Goal: Transaction & Acquisition: Purchase product/service

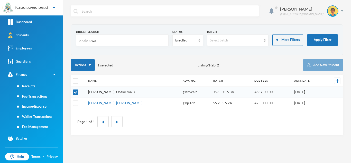
click at [97, 91] on link "Olalere, Obaloluwa D." at bounding box center [112, 92] width 48 height 4
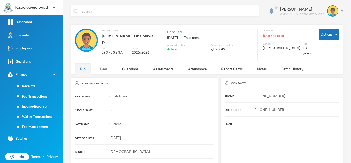
click at [102, 64] on div "Fees" at bounding box center [104, 68] width 18 height 11
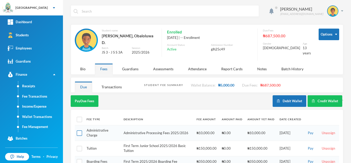
click at [80, 130] on input "checkbox" at bounding box center [79, 132] width 5 height 5
checkbox input "true"
click at [82, 96] on button "Pay Selected (1)" at bounding box center [87, 101] width 32 height 12
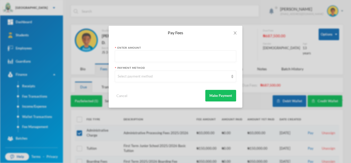
click at [124, 56] on input "text" at bounding box center [176, 57] width 116 height 12
type input "10000"
click at [137, 75] on div "Select payment method" at bounding box center [173, 76] width 111 height 5
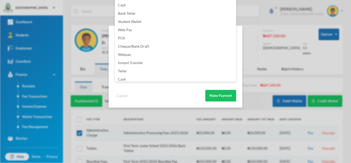
scroll to position [60, 0]
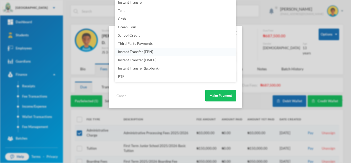
click at [169, 50] on li "Instant Transfer (FBN)" at bounding box center [175, 51] width 121 height 8
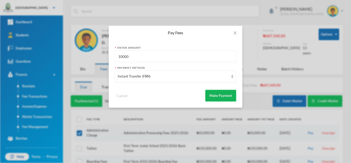
click at [213, 101] on button "Make Payment" at bounding box center [220, 96] width 31 height 12
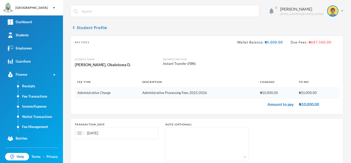
scroll to position [33, 0]
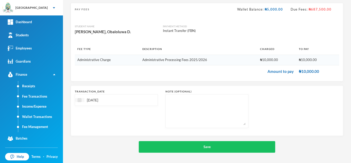
click at [81, 100] on img at bounding box center [80, 100] width 4 height 4
click at [126, 114] on span "Previous Month" at bounding box center [124, 112] width 5 height 5
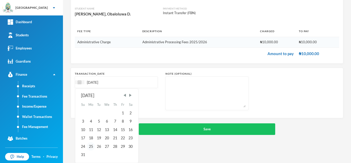
click at [89, 145] on div "25" at bounding box center [91, 146] width 8 height 8
type input "25/08/2025"
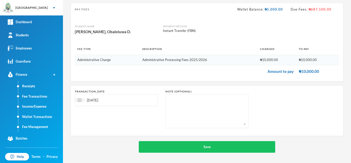
scroll to position [33, 0]
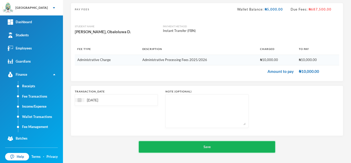
click at [187, 146] on button "Save" at bounding box center [207, 147] width 136 height 12
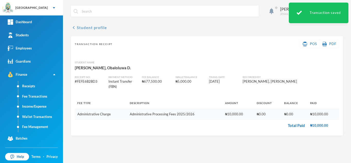
click at [80, 28] on button "chevron_left Student profile" at bounding box center [89, 27] width 36 height 6
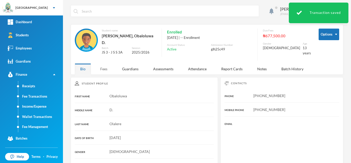
click at [104, 66] on div "Fees" at bounding box center [104, 68] width 18 height 11
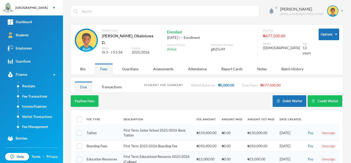
click at [346, 39] on div "Aderogba Olumide olumide.aderogba@greenlandhall.org Options Student name Olaler…" at bounding box center [207, 81] width 288 height 163
click at [81, 117] on input "checkbox" at bounding box center [79, 119] width 5 height 5
checkbox input "true"
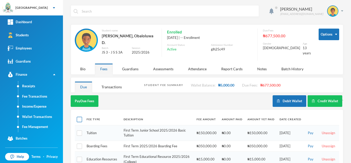
checkbox input "true"
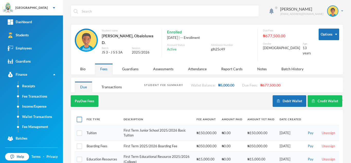
checkbox input "true"
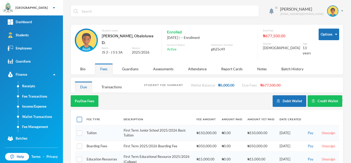
checkbox input "true"
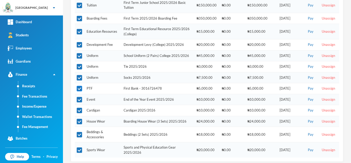
click at [81, 86] on input "checkbox" at bounding box center [79, 88] width 5 height 5
checkbox input "false"
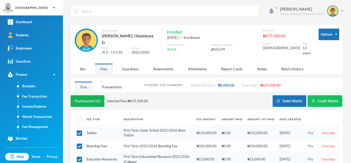
click at [79, 101] on button "Pay Selected (12)" at bounding box center [88, 101] width 34 height 12
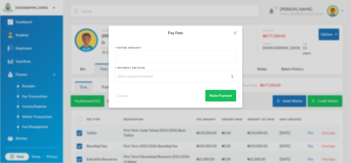
click at [158, 55] on input "text" at bounding box center [176, 57] width 116 height 12
type input "699500"
click at [158, 75] on div "Select payment method" at bounding box center [173, 76] width 111 height 5
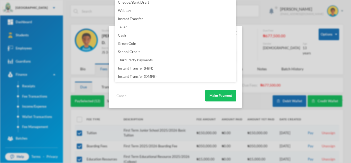
scroll to position [60, 0]
click at [161, 49] on li "Instant Transfer (FBN)" at bounding box center [175, 51] width 121 height 8
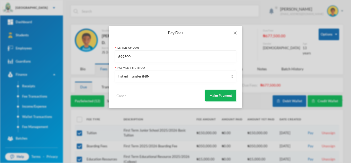
click at [210, 94] on button "Make Payment" at bounding box center [220, 96] width 31 height 12
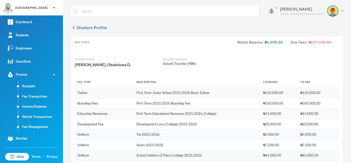
scroll to position [180, 0]
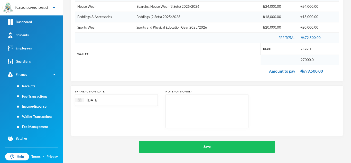
click at [78, 98] on img at bounding box center [80, 100] width 4 height 4
click at [113, 140] on div "11" at bounding box center [115, 139] width 8 height 8
type input "11/09/2025"
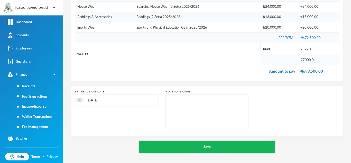
click at [156, 146] on button "Save" at bounding box center [207, 147] width 136 height 12
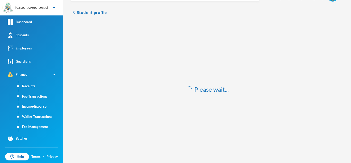
scroll to position [15, 0]
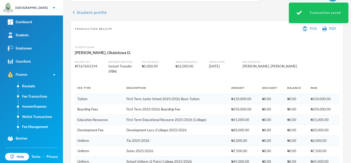
click at [88, 10] on button "chevron_left Student profile" at bounding box center [89, 12] width 36 height 6
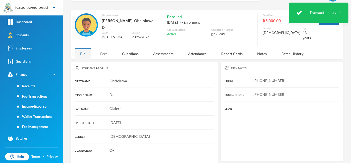
click at [105, 51] on div "Fees" at bounding box center [104, 53] width 18 height 11
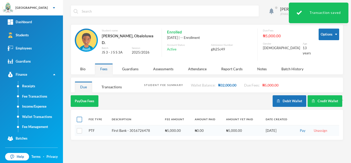
click at [80, 117] on input "checkbox" at bounding box center [79, 119] width 5 height 5
checkbox input "true"
click at [82, 99] on button "Pay Selected (1)" at bounding box center [87, 101] width 32 height 12
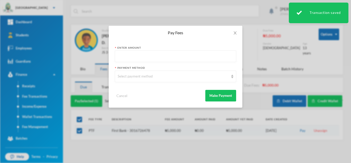
click at [128, 60] on input "text" at bounding box center [176, 57] width 116 height 12
type input "5000"
click at [127, 76] on div "Select payment method" at bounding box center [173, 76] width 111 height 5
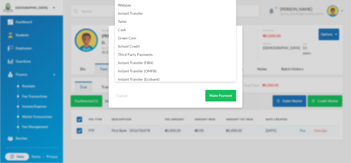
scroll to position [60, 0]
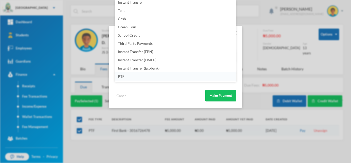
click at [187, 77] on li "PTF" at bounding box center [175, 76] width 121 height 8
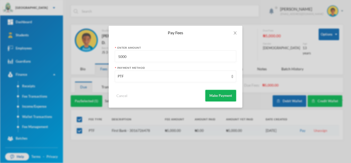
click at [223, 94] on button "Make Payment" at bounding box center [220, 96] width 31 height 12
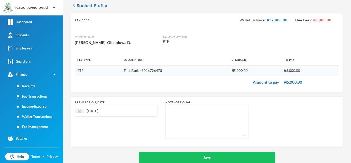
scroll to position [33, 0]
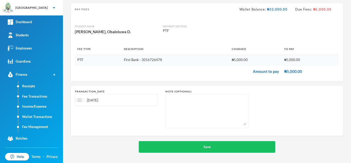
click at [80, 100] on img at bounding box center [80, 100] width 4 height 4
click at [116, 139] on div "11" at bounding box center [115, 139] width 8 height 8
type input "11/09/2025"
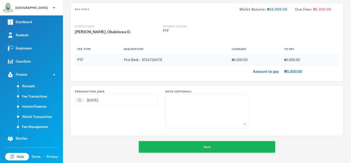
click at [170, 148] on button "Save" at bounding box center [207, 147] width 136 height 12
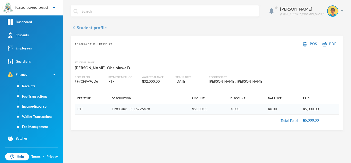
click at [87, 27] on button "chevron_left Student profile" at bounding box center [89, 27] width 36 height 6
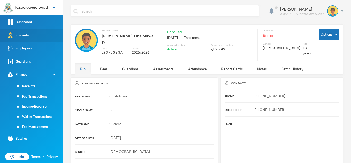
click at [38, 37] on link "Students" at bounding box center [31, 34] width 63 height 13
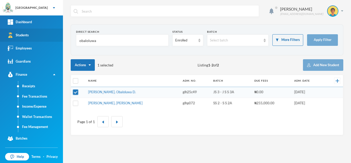
drag, startPoint x: 105, startPoint y: 44, endPoint x: 46, endPoint y: 39, distance: 59.0
click at [46, 39] on div "Greenland Hall Your Bluebic Account Greenland Hall Add a New School Dashboard S…" at bounding box center [175, 81] width 351 height 163
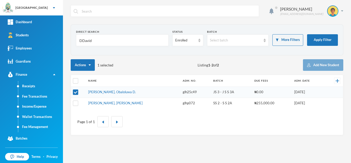
click at [81, 40] on input "DDavid" at bounding box center [122, 41] width 87 height 12
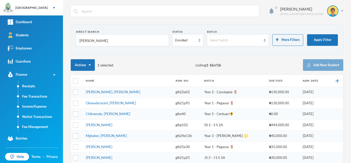
type input "David"
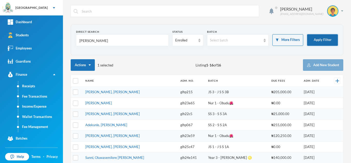
click at [317, 36] on button "Apply Filter" at bounding box center [322, 40] width 31 height 12
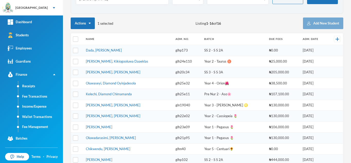
scroll to position [42, 0]
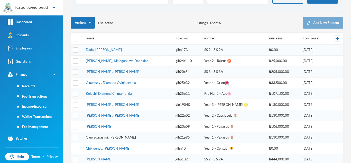
click at [123, 136] on link "Oluwadarasimi, [PERSON_NAME]" at bounding box center [111, 137] width 50 height 4
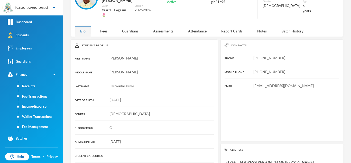
scroll to position [42, 0]
click at [106, 25] on div "Fees" at bounding box center [104, 30] width 18 height 11
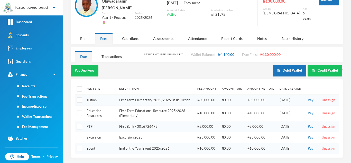
scroll to position [27, 0]
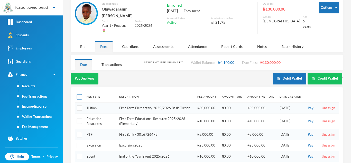
click at [80, 94] on input "checkbox" at bounding box center [79, 96] width 5 height 5
checkbox input "true"
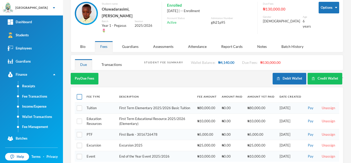
checkbox input "true"
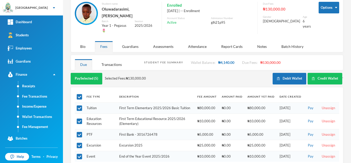
click at [149, 91] on th "Description" at bounding box center [156, 97] width 78 height 12
click at [81, 94] on input "checkbox" at bounding box center [79, 96] width 5 height 5
checkbox input "false"
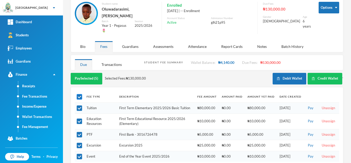
checkbox input "false"
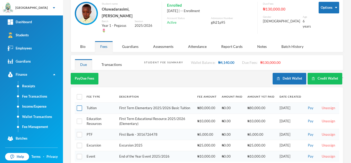
click at [81, 105] on input "checkbox" at bounding box center [79, 107] width 5 height 5
checkbox input "true"
click at [84, 73] on button "Pay Selected (1)" at bounding box center [87, 79] width 32 height 12
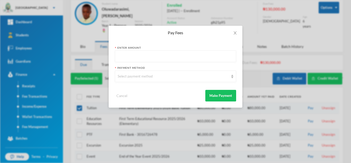
click at [156, 58] on input "text" at bounding box center [176, 57] width 116 height 12
type input "50000"
click at [152, 78] on div "Select payment method" at bounding box center [173, 76] width 111 height 5
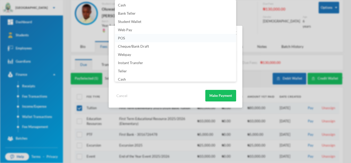
click at [154, 41] on li "POS" at bounding box center [175, 38] width 121 height 8
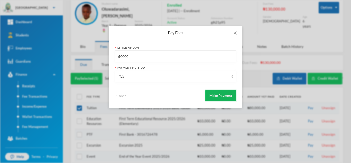
click at [227, 93] on button "Make Payment" at bounding box center [220, 96] width 31 height 12
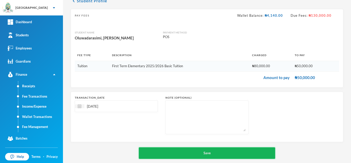
click at [185, 150] on button "Save" at bounding box center [207, 153] width 136 height 12
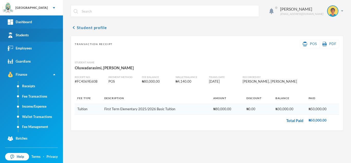
click at [35, 35] on link "Students" at bounding box center [31, 34] width 63 height 13
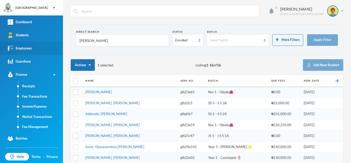
drag, startPoint x: 99, startPoint y: 42, endPoint x: 34, endPoint y: 46, distance: 64.6
click at [34, 46] on div "Greenland Hall Your Bluebic Account Greenland Hall Add a New School Dashboard S…" at bounding box center [175, 81] width 351 height 163
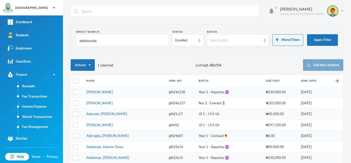
type input "adebowale"
click at [127, 75] on th "Name" at bounding box center [125, 81] width 82 height 12
click at [323, 37] on button "Apply Filter" at bounding box center [322, 40] width 31 height 12
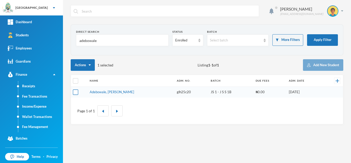
click at [74, 92] on input "checkbox" at bounding box center [75, 91] width 5 height 5
checkbox input "true"
click at [105, 91] on link "Adebowale, Temitope Abdul-malik" at bounding box center [112, 92] width 44 height 4
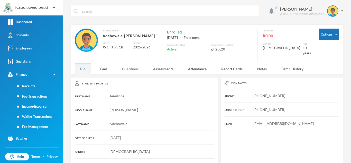
click at [128, 69] on div "Guardians" at bounding box center [130, 68] width 27 height 11
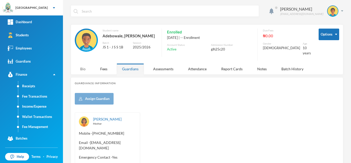
click at [77, 69] on div "Bio" at bounding box center [83, 68] width 16 height 11
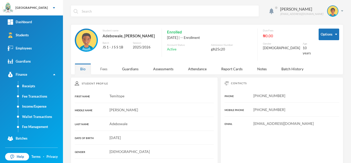
click at [102, 68] on div "Fees" at bounding box center [104, 68] width 18 height 11
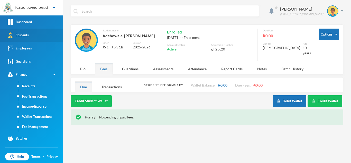
click at [39, 34] on link "Students" at bounding box center [31, 34] width 63 height 13
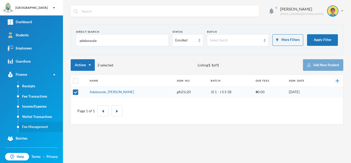
click at [39, 125] on link "Fee Management" at bounding box center [40, 126] width 45 height 10
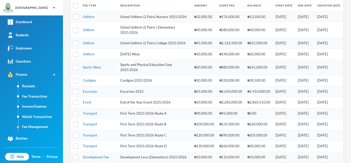
scroll to position [76, 0]
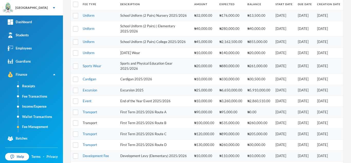
click at [91, 125] on link "Transport" at bounding box center [90, 122] width 14 height 4
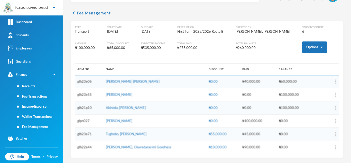
scroll to position [15, 0]
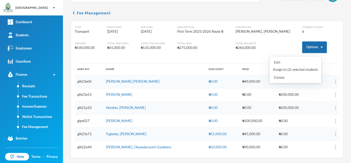
click at [302, 46] on button "Options" at bounding box center [314, 47] width 25 height 12
click at [291, 68] on button "Assign to ( 2 ) selected students" at bounding box center [295, 69] width 46 height 9
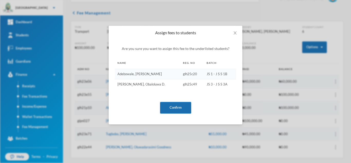
click at [165, 106] on button "Confirm" at bounding box center [175, 108] width 31 height 12
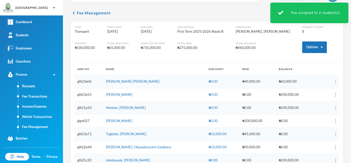
scroll to position [41, 0]
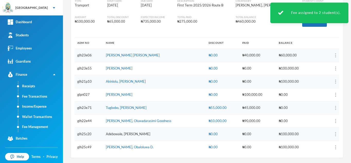
click at [132, 134] on link "Adebowale, Temitope Abdul-malik" at bounding box center [128, 133] width 44 height 4
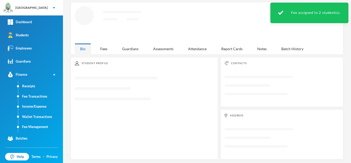
scroll to position [41, 0]
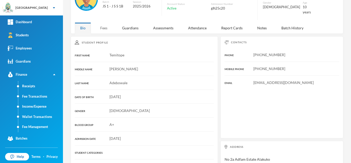
click at [99, 27] on div "Fees" at bounding box center [104, 27] width 18 height 11
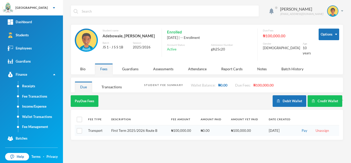
scroll to position [0, 0]
click at [79, 96] on button "Pay Due Fees" at bounding box center [85, 101] width 28 height 12
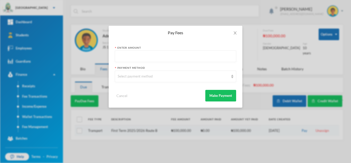
click at [151, 54] on input "text" at bounding box center [176, 57] width 116 height 12
type input "100000"
click at [146, 74] on div "Select payment method" at bounding box center [173, 76] width 111 height 5
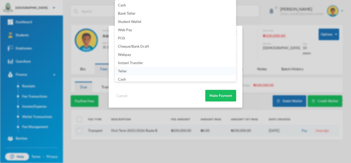
click at [231, 71] on li "Teller" at bounding box center [175, 71] width 121 height 8
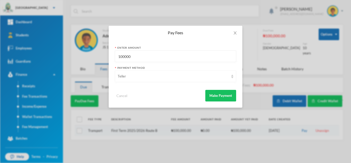
click at [218, 78] on div "Teller" at bounding box center [173, 76] width 111 height 5
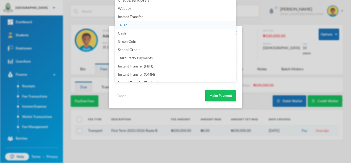
scroll to position [60, 0]
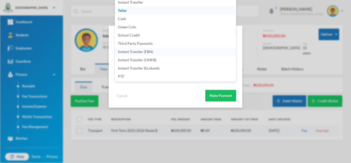
click at [171, 54] on li "Instant Transfer (FBN)" at bounding box center [175, 51] width 121 height 8
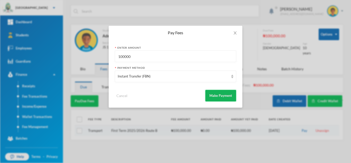
click at [223, 96] on button "Make Payment" at bounding box center [220, 96] width 31 height 12
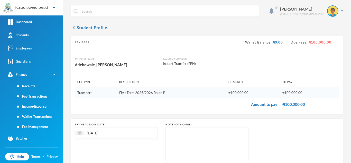
scroll to position [33, 0]
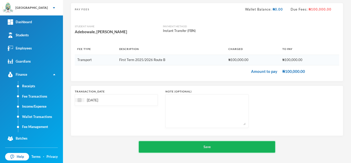
click at [235, 146] on button "Save" at bounding box center [207, 147] width 136 height 12
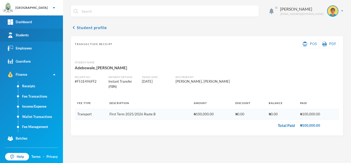
click at [33, 34] on link "Students" at bounding box center [31, 34] width 63 height 13
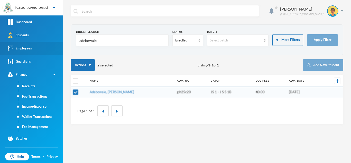
drag, startPoint x: 98, startPoint y: 40, endPoint x: 31, endPoint y: 43, distance: 66.6
click at [31, 43] on div "Greenland Hall Your Bluebic Account Greenland Hall Add a New School Dashboard S…" at bounding box center [175, 81] width 351 height 163
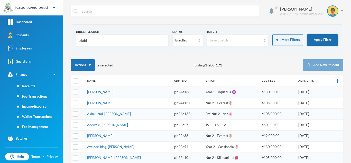
type input "alabi"
click at [307, 41] on button "Apply Filter" at bounding box center [322, 40] width 31 height 12
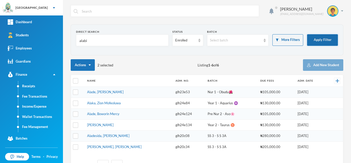
click at [312, 39] on button "Apply Filter" at bounding box center [322, 40] width 31 height 12
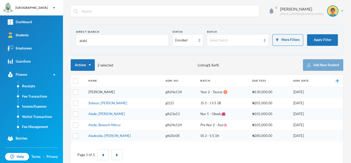
click at [97, 111] on link "Alade, Akanke Grace" at bounding box center [106, 113] width 36 height 4
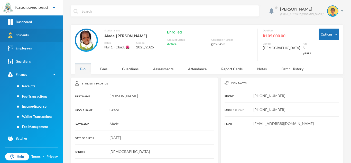
click at [46, 31] on link "Students" at bounding box center [31, 34] width 63 height 13
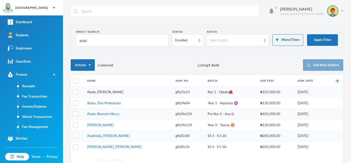
click at [99, 91] on link "Alade, Akanke Grace" at bounding box center [105, 92] width 36 height 4
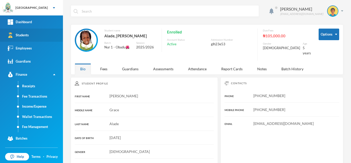
click at [38, 33] on link "Students" at bounding box center [31, 34] width 63 height 13
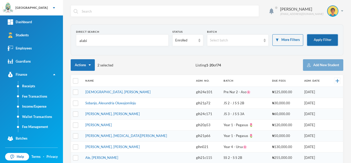
click at [307, 40] on button "Apply Filter" at bounding box center [322, 40] width 31 height 12
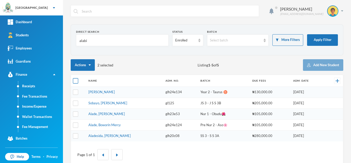
click at [76, 79] on input "checkbox" at bounding box center [75, 80] width 5 height 5
checkbox input "true"
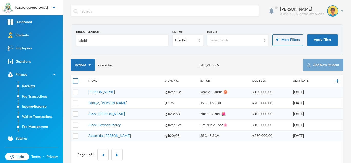
checkbox input "true"
click at [76, 79] on input "checkbox" at bounding box center [75, 80] width 5 height 5
checkbox input "false"
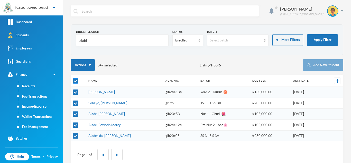
checkbox input "false"
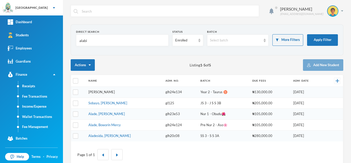
click at [103, 93] on link "Alabi, Marvin Zion" at bounding box center [101, 92] width 26 height 4
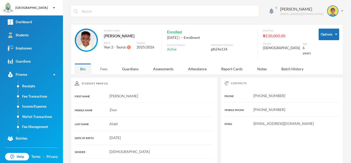
click at [101, 63] on div "Fees" at bounding box center [104, 68] width 18 height 11
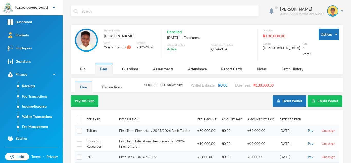
scroll to position [27, 0]
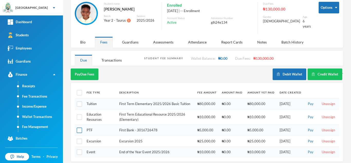
click at [79, 127] on input "checkbox" at bounding box center [79, 129] width 5 height 5
checkbox input "true"
click at [80, 69] on button "Pay Selected (1)" at bounding box center [87, 74] width 32 height 12
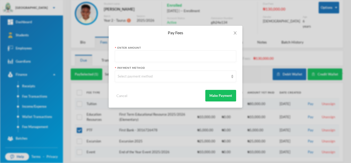
click at [135, 55] on input "text" at bounding box center [176, 57] width 116 height 12
type input "5000"
click at [130, 77] on div "Select payment method" at bounding box center [173, 76] width 111 height 5
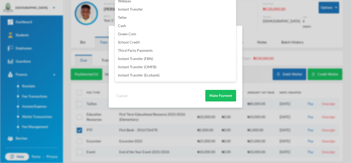
scroll to position [60, 0]
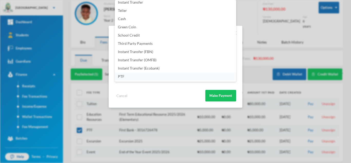
click at [193, 75] on li "PTF" at bounding box center [175, 76] width 121 height 8
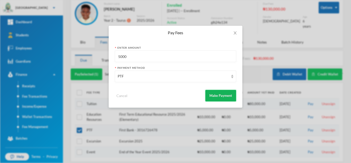
click at [218, 94] on button "Make Payment" at bounding box center [220, 96] width 31 height 12
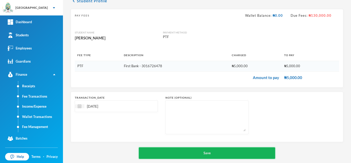
click at [173, 150] on button "Save" at bounding box center [207, 153] width 136 height 12
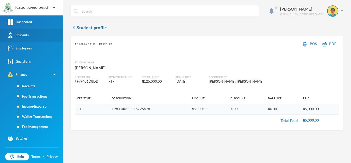
click at [41, 32] on link "Students" at bounding box center [31, 34] width 63 height 13
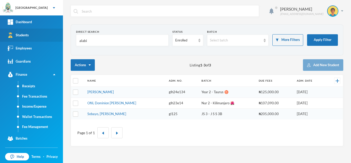
drag, startPoint x: 91, startPoint y: 40, endPoint x: 55, endPoint y: 40, distance: 35.7
click at [56, 40] on div "Greenland Hall Your Bluebic Account Greenland Hall Add a New School Dashboard S…" at bounding box center [175, 81] width 351 height 163
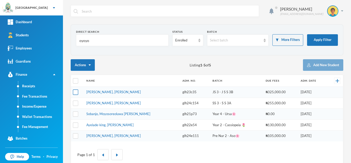
type input "oyoyo"
click at [74, 92] on input "checkbox" at bounding box center [75, 91] width 5 height 5
checkbox input "true"
click at [45, 127] on link "Fee Management" at bounding box center [40, 126] width 45 height 10
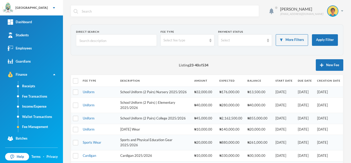
scroll to position [91, 0]
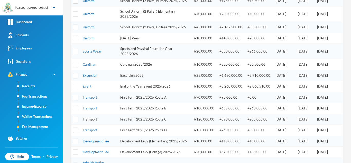
click at [92, 121] on link "Transport" at bounding box center [90, 119] width 14 height 4
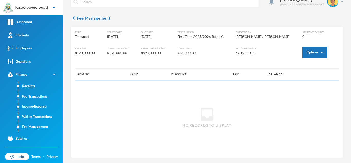
scroll to position [9, 0]
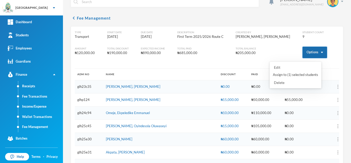
click at [303, 53] on button "Options" at bounding box center [314, 52] width 25 height 12
click at [293, 77] on button "Assign to ( 1 ) selected students" at bounding box center [295, 74] width 46 height 9
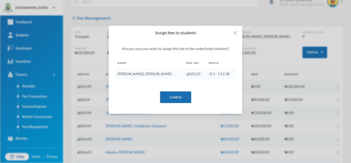
click at [179, 96] on button "Confirm" at bounding box center [175, 97] width 31 height 12
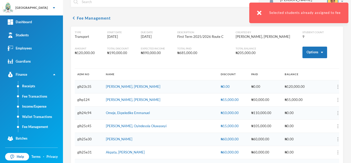
scroll to position [54, 0]
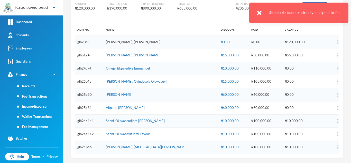
click at [132, 41] on link "[PERSON_NAME], [PERSON_NAME]" at bounding box center [133, 42] width 54 height 4
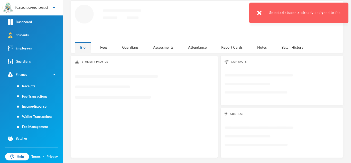
scroll to position [22, 0]
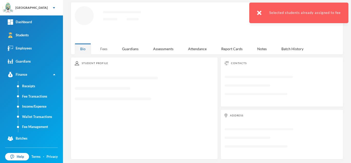
click at [100, 46] on div "Fees" at bounding box center [104, 48] width 18 height 11
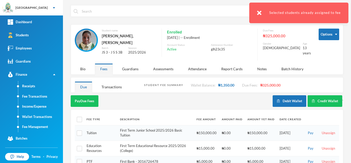
scroll to position [42, 0]
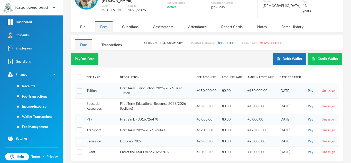
click at [79, 127] on input "checkbox" at bounding box center [79, 129] width 5 height 5
checkbox input "true"
click at [78, 54] on button "Pay Selected (1)" at bounding box center [87, 59] width 32 height 12
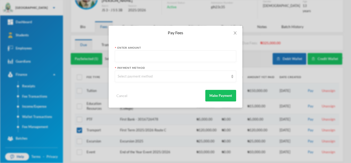
click at [128, 61] on input "text" at bounding box center [176, 57] width 116 height 12
type input "120000"
click at [129, 75] on div "Select payment method" at bounding box center [173, 76] width 111 height 5
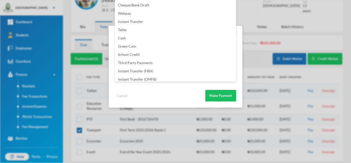
scroll to position [60, 0]
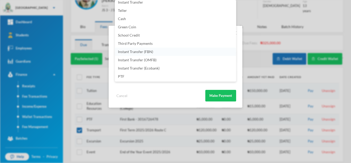
click at [161, 51] on li "Instant Transfer (FBN)" at bounding box center [175, 51] width 121 height 8
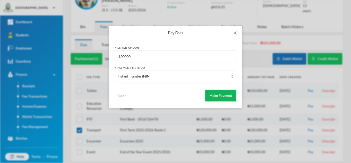
click at [214, 93] on button "Make Payment" at bounding box center [220, 96] width 31 height 12
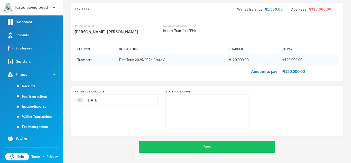
scroll to position [33, 0]
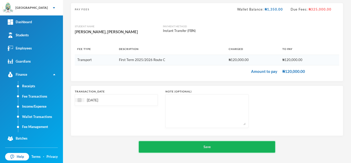
click at [214, 146] on button "Save" at bounding box center [207, 147] width 136 height 12
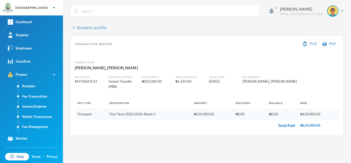
click at [87, 27] on button "chevron_left Student profile" at bounding box center [89, 27] width 36 height 6
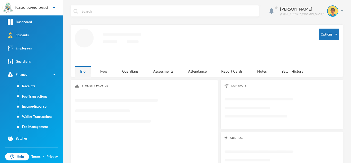
click at [102, 72] on div "Fees" at bounding box center [104, 70] width 18 height 11
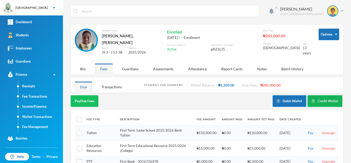
click at [316, 96] on button "Credit Wallet" at bounding box center [324, 101] width 35 height 12
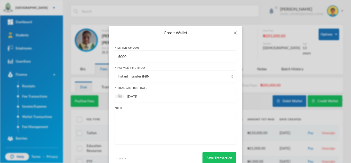
drag, startPoint x: 131, startPoint y: 58, endPoint x: 103, endPoint y: 54, distance: 28.5
click at [103, 54] on div "Credit Wallet Enter Amount 5000 Payment Method Instant Transfer (FBN) transacti…" at bounding box center [175, 81] width 351 height 163
type input "3000"
click at [208, 156] on button "Save Transaction" at bounding box center [219, 158] width 34 height 12
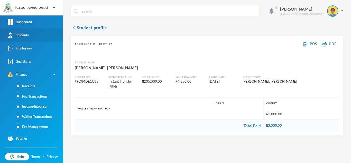
click at [49, 35] on link "Students" at bounding box center [31, 34] width 63 height 13
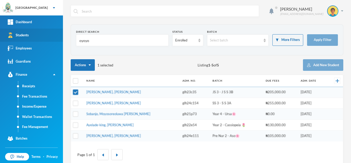
drag, startPoint x: 93, startPoint y: 41, endPoint x: 45, endPoint y: 39, distance: 47.5
click at [45, 39] on div "Greenland Hall Your Bluebic Account Greenland Hall Add a New School Dashboard S…" at bounding box center [175, 81] width 351 height 163
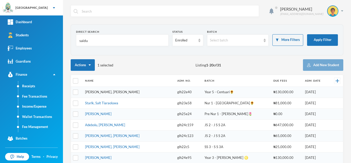
type input "saidu"
click at [113, 92] on link "Yusuf-saadu, Saidu Onaolapo" at bounding box center [112, 92] width 54 height 4
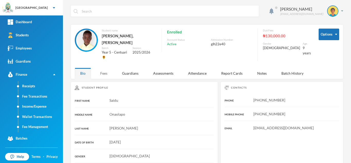
click at [104, 70] on div "Fees" at bounding box center [104, 73] width 18 height 11
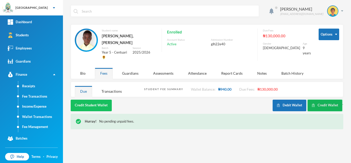
click at [315, 99] on button "Credit Wallet" at bounding box center [324, 105] width 35 height 12
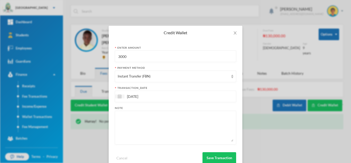
click at [118, 55] on input "3000" at bounding box center [176, 57] width 116 height 12
click at [233, 33] on icon "icon: close" at bounding box center [235, 33] width 4 height 4
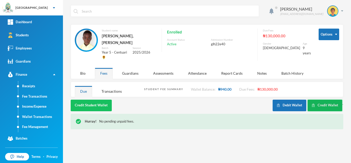
click at [323, 101] on button "Credit Wallet" at bounding box center [324, 105] width 35 height 12
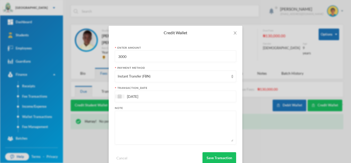
click at [118, 58] on input "3000" at bounding box center [176, 57] width 116 height 12
type input "10000"
click at [211, 155] on button "Save Transaction" at bounding box center [219, 158] width 34 height 12
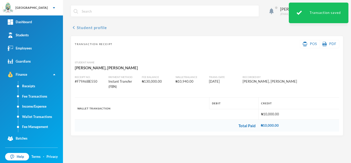
click at [82, 26] on button "chevron_left Student profile" at bounding box center [89, 27] width 36 height 6
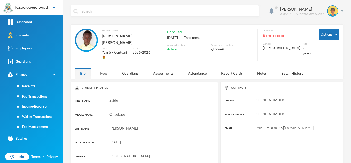
click at [106, 68] on div "Fees" at bounding box center [104, 73] width 18 height 11
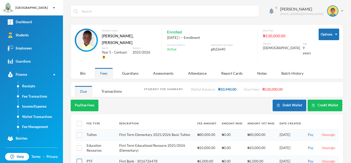
click at [77, 158] on input "checkbox" at bounding box center [79, 160] width 5 height 5
checkbox input "true"
click at [89, 99] on button "Pay Selected (1)" at bounding box center [87, 105] width 32 height 12
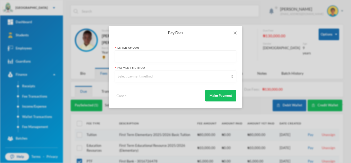
click at [132, 57] on input "text" at bounding box center [176, 57] width 116 height 12
type input "5000"
click at [135, 77] on div "Select payment method" at bounding box center [173, 76] width 111 height 5
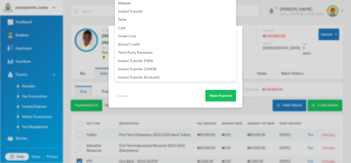
scroll to position [60, 0]
click at [156, 79] on li "PTF" at bounding box center [175, 76] width 121 height 8
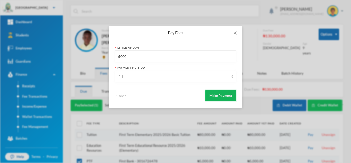
click at [217, 94] on button "Make Payment" at bounding box center [220, 96] width 31 height 12
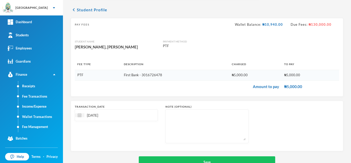
scroll to position [33, 0]
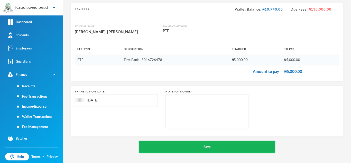
click at [189, 149] on button "Save" at bounding box center [207, 147] width 136 height 12
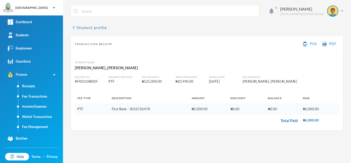
click at [91, 30] on button "chevron_left Student profile" at bounding box center [89, 27] width 36 height 6
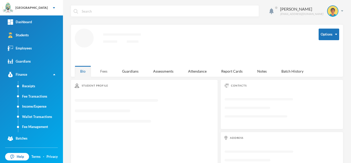
click at [101, 72] on div "Fees" at bounding box center [104, 70] width 18 height 11
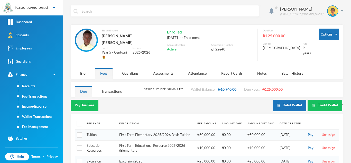
scroll to position [16, 0]
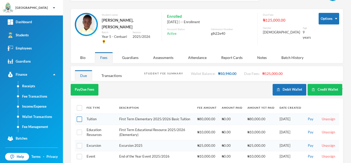
click at [79, 116] on input "checkbox" at bounding box center [79, 118] width 5 height 5
checkbox input "true"
click at [78, 129] on input "checkbox" at bounding box center [79, 131] width 5 height 5
checkbox input "true"
click at [78, 142] on input "checkbox" at bounding box center [79, 144] width 5 height 5
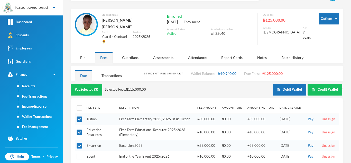
click at [79, 142] on input "checkbox" at bounding box center [79, 144] width 5 height 5
checkbox input "false"
click at [79, 154] on input "checkbox" at bounding box center [79, 156] width 5 height 5
checkbox input "false"
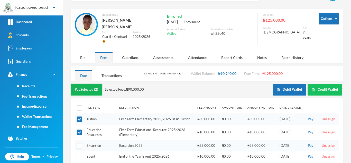
click at [96, 84] on button "Pay Selected (2)" at bounding box center [87, 90] width 32 height 12
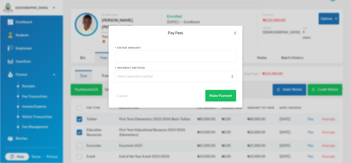
click at [140, 56] on input "text" at bounding box center [176, 57] width 116 height 12
type input "190000"
click at [139, 78] on div "Select payment method" at bounding box center [173, 76] width 111 height 5
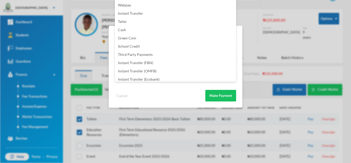
scroll to position [60, 0]
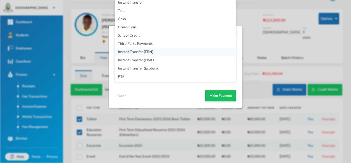
click at [169, 52] on li "Instant Transfer (FBN)" at bounding box center [175, 51] width 121 height 8
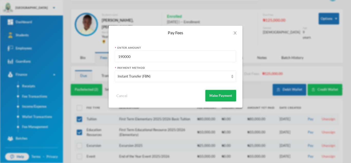
click at [224, 95] on button "Make Payment" at bounding box center [220, 96] width 31 height 12
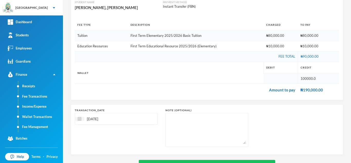
scroll to position [76, 0]
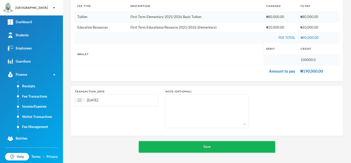
click at [194, 148] on button "Save" at bounding box center [207, 147] width 136 height 12
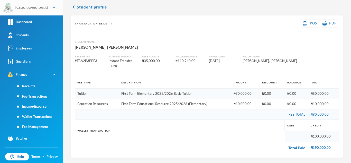
scroll to position [15, 0]
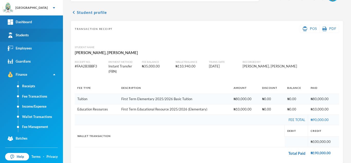
click at [36, 34] on link "Students" at bounding box center [31, 34] width 63 height 13
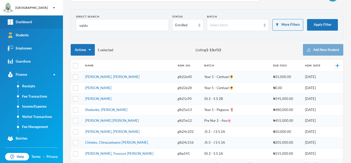
drag, startPoint x: 93, startPoint y: 26, endPoint x: 49, endPoint y: 23, distance: 44.5
click at [53, 24] on div "Greenland Hall Your Bluebic Account Greenland Hall Add a New School Dashboard S…" at bounding box center [175, 81] width 351 height 163
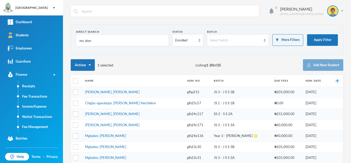
drag, startPoint x: 94, startPoint y: 40, endPoint x: 59, endPoint y: 40, distance: 34.4
click at [60, 40] on div "Greenland Hall Your Bluebic Account Greenland Hall Add a New School Dashboard S…" at bounding box center [175, 81] width 351 height 163
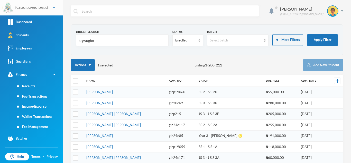
type input "ugwugbo"
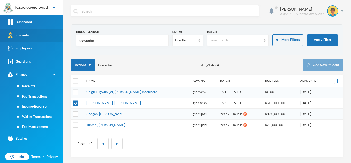
drag, startPoint x: 101, startPoint y: 40, endPoint x: 43, endPoint y: 41, distance: 57.5
click at [43, 41] on div "Greenland Hall Your Bluebic Account Greenland Hall Add a New School Dashboard S…" at bounding box center [175, 81] width 351 height 163
click at [75, 91] on input "checkbox" at bounding box center [75, 91] width 5 height 5
checkbox input "true"
click at [76, 104] on input "checkbox" at bounding box center [75, 102] width 5 height 5
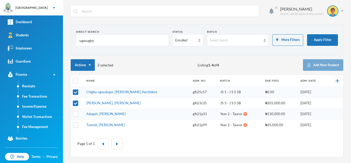
checkbox input "false"
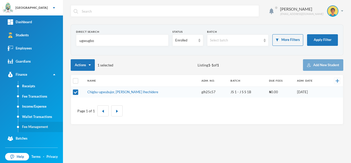
click at [37, 126] on link "Fee Management" at bounding box center [40, 126] width 45 height 10
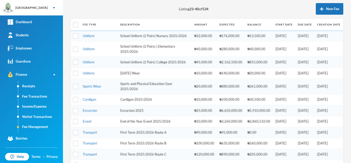
scroll to position [174, 0]
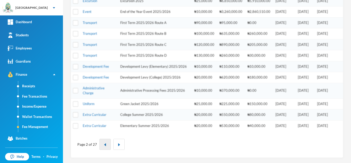
click at [104, 144] on img "button" at bounding box center [104, 144] width 3 height 3
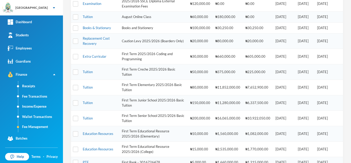
scroll to position [103, 0]
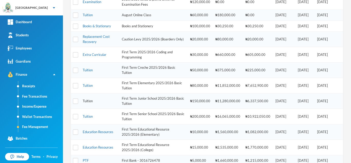
click at [85, 99] on link "Tuition" at bounding box center [88, 101] width 10 height 4
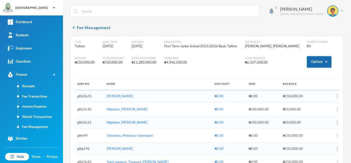
click at [315, 60] on button "Options" at bounding box center [319, 62] width 25 height 12
click at [304, 84] on button "Assign to ( 1 ) selected students" at bounding box center [300, 84] width 46 height 9
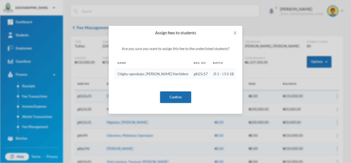
click at [169, 98] on button "Confirm" at bounding box center [175, 97] width 31 height 12
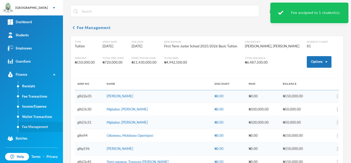
click at [38, 127] on link "Fee Management" at bounding box center [40, 126] width 45 height 10
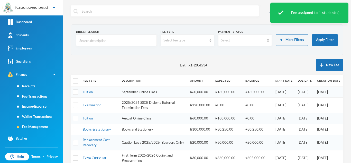
scroll to position [177, 0]
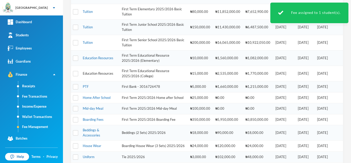
click at [90, 73] on link "Education Resources" at bounding box center [98, 73] width 31 height 4
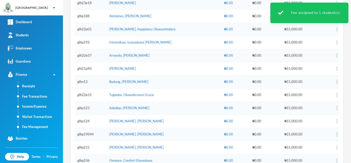
scroll to position [35, 0]
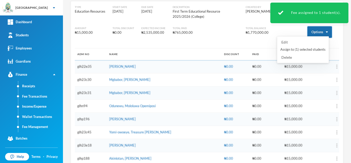
click at [312, 26] on button "Options" at bounding box center [319, 32] width 25 height 12
click at [305, 47] on button "Assign to ( 1 ) selected students" at bounding box center [303, 49] width 46 height 9
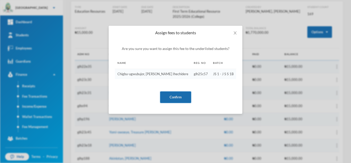
click at [179, 96] on button "Confirm" at bounding box center [175, 97] width 31 height 12
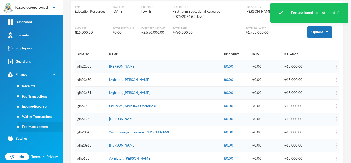
click at [36, 124] on link "Fee Management" at bounding box center [40, 126] width 45 height 10
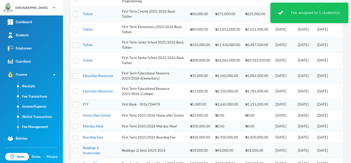
scroll to position [158, 0]
click at [85, 104] on link "PTF" at bounding box center [86, 104] width 6 height 4
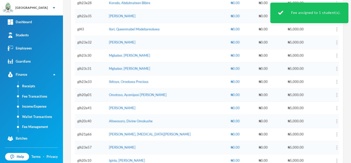
scroll to position [16, 0]
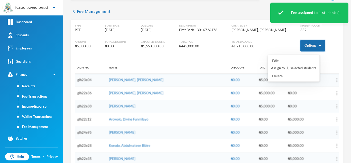
click at [307, 44] on button "Options" at bounding box center [312, 46] width 25 height 12
click at [296, 67] on button "Assign to ( 1 ) selected students" at bounding box center [293, 67] width 46 height 9
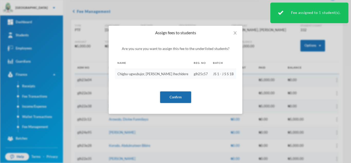
click at [174, 93] on button "Confirm" at bounding box center [175, 97] width 31 height 12
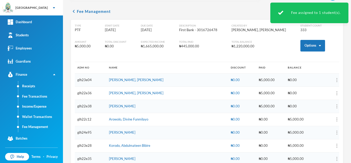
click at [50, 125] on link "Fee Management" at bounding box center [40, 126] width 45 height 10
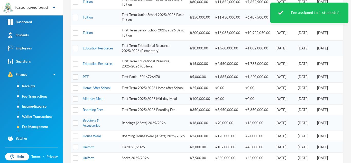
scroll to position [228, 0]
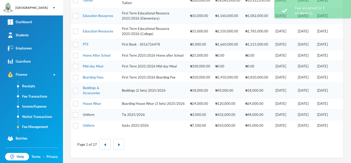
click at [85, 114] on link "Uniform" at bounding box center [89, 114] width 12 height 4
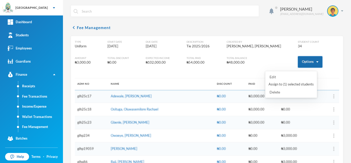
click at [298, 61] on button "Options" at bounding box center [310, 62] width 25 height 12
click at [284, 81] on button "Assign to ( 1 ) selected students" at bounding box center [291, 84] width 46 height 9
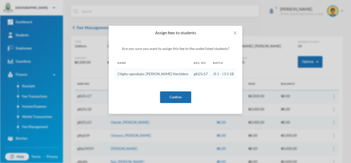
click at [173, 99] on button "Confirm" at bounding box center [175, 97] width 31 height 12
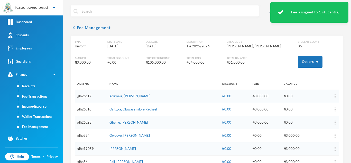
click at [177, 96] on body "Greenland Hall Your Bluebic Account Greenland Hall Add a New School Dashboard S…" at bounding box center [175, 81] width 351 height 163
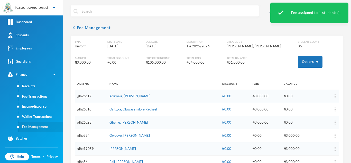
click at [30, 124] on link "Fee Management" at bounding box center [40, 126] width 45 height 10
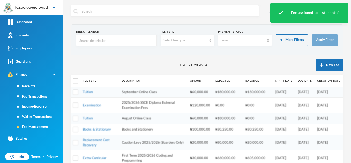
scroll to position [228, 0]
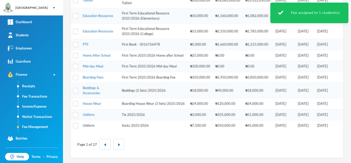
click at [88, 123] on link "Uniform" at bounding box center [89, 125] width 12 height 4
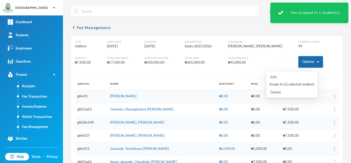
click at [303, 58] on button "Options" at bounding box center [310, 62] width 25 height 12
click at [286, 84] on button "Assign to ( 1 ) selected students" at bounding box center [292, 84] width 46 height 9
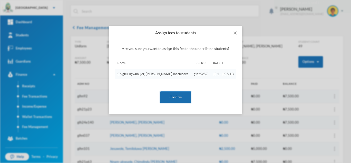
click at [174, 97] on button "Confirm" at bounding box center [175, 97] width 31 height 12
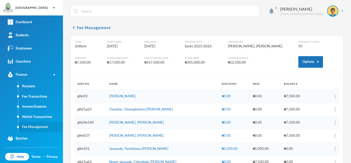
click at [44, 126] on link "Fee Management" at bounding box center [40, 126] width 45 height 10
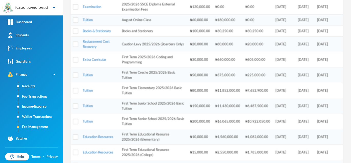
scroll to position [228, 0]
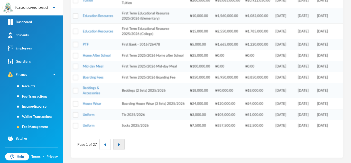
click at [118, 145] on img "button" at bounding box center [118, 144] width 3 height 3
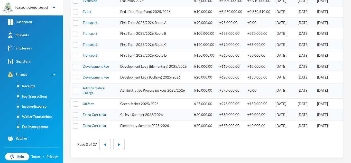
scroll to position [32, 0]
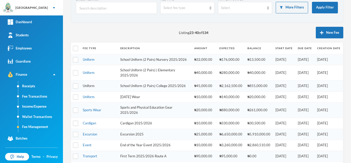
click at [88, 88] on link "Uniform" at bounding box center [89, 85] width 12 height 4
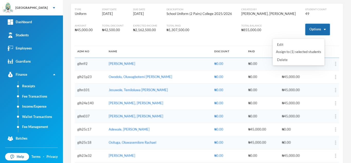
click at [305, 32] on button "Options" at bounding box center [317, 30] width 25 height 12
click at [303, 51] on button "Assign to ( 1 ) selected students" at bounding box center [298, 51] width 46 height 9
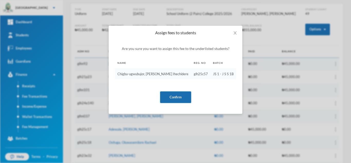
click at [176, 94] on button "Confirm" at bounding box center [175, 97] width 31 height 12
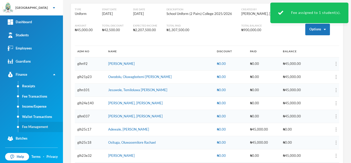
click at [33, 125] on link "Fee Management" at bounding box center [40, 126] width 45 height 10
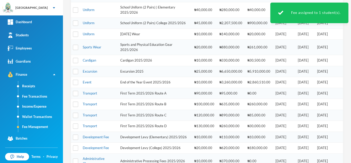
scroll to position [99, 0]
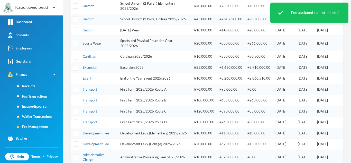
click at [90, 45] on link "Sports Wear" at bounding box center [92, 43] width 18 height 4
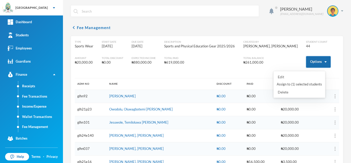
click at [313, 61] on button "Options" at bounding box center [318, 62] width 25 height 12
click at [291, 85] on button "Assign to ( 1 ) selected students" at bounding box center [299, 84] width 46 height 9
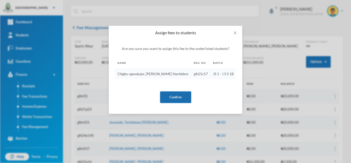
click at [180, 94] on button "Confirm" at bounding box center [175, 97] width 31 height 12
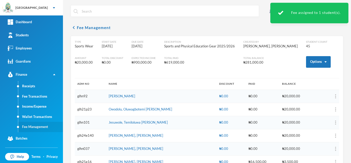
click at [42, 124] on link "Fee Management" at bounding box center [40, 126] width 45 height 10
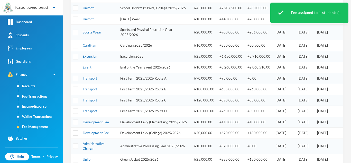
scroll to position [104, 0]
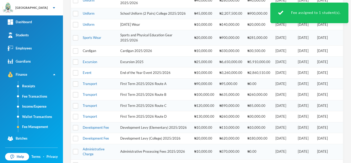
click at [94, 53] on link "Cardigan" at bounding box center [89, 51] width 13 height 4
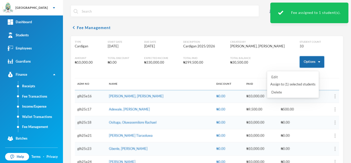
click at [300, 62] on button "Options" at bounding box center [311, 62] width 25 height 12
click at [292, 83] on button "Assign to ( 1 ) selected students" at bounding box center [293, 84] width 46 height 9
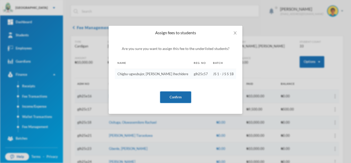
click at [180, 95] on button "Confirm" at bounding box center [175, 97] width 31 height 12
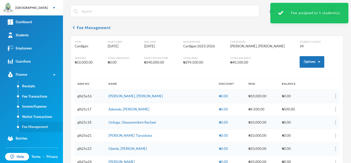
click at [42, 127] on link "Fee Management" at bounding box center [40, 126] width 45 height 10
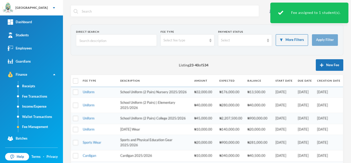
scroll to position [88, 0]
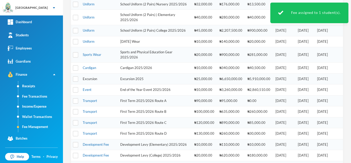
click at [87, 81] on link "Excursion" at bounding box center [90, 79] width 14 height 4
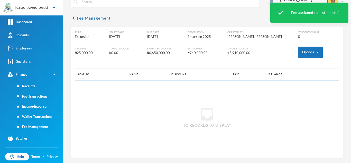
scroll to position [9, 0]
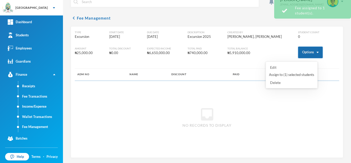
click at [304, 49] on button "Options" at bounding box center [310, 52] width 25 height 12
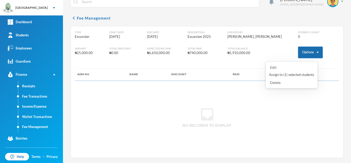
click at [305, 52] on button "Options" at bounding box center [310, 52] width 25 height 12
click at [290, 73] on button "Assign to ( 1 ) selected students" at bounding box center [291, 74] width 46 height 9
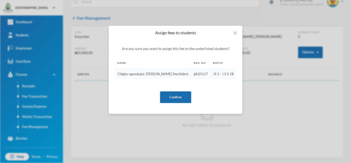
click at [171, 96] on button "Confirm" at bounding box center [175, 97] width 31 height 12
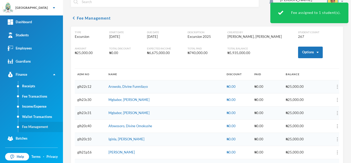
click at [44, 125] on link "Fee Management" at bounding box center [40, 126] width 45 height 10
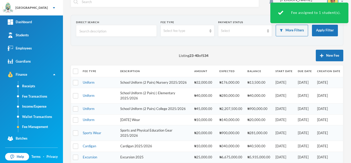
scroll to position [174, 0]
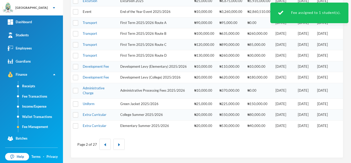
click at [84, 11] on link "Event" at bounding box center [87, 11] width 9 height 4
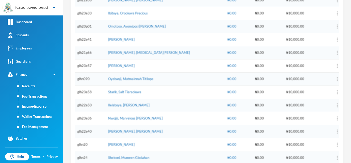
scroll to position [32, 0]
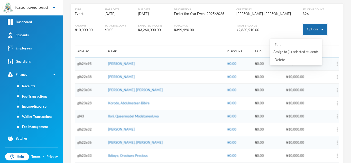
click at [311, 27] on button "Options" at bounding box center [314, 30] width 25 height 12
click at [297, 50] on button "Assign to ( 1 ) selected students" at bounding box center [296, 51] width 46 height 9
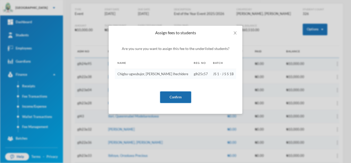
click at [176, 98] on button "Confirm" at bounding box center [175, 97] width 31 height 12
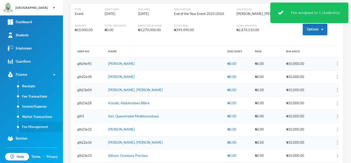
click at [43, 124] on link "Fee Management" at bounding box center [40, 126] width 45 height 10
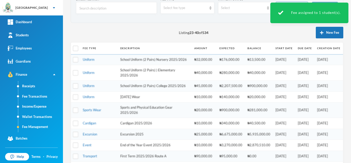
scroll to position [174, 0]
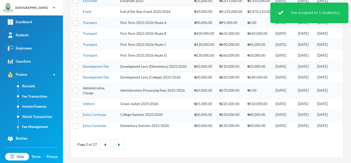
click at [96, 88] on link "Administrative Charge" at bounding box center [94, 90] width 22 height 9
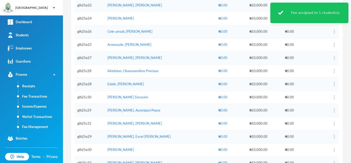
scroll to position [32, 0]
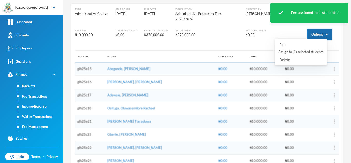
click at [314, 31] on button "Options" at bounding box center [319, 34] width 25 height 12
click at [303, 52] on button "Assign to ( 1 ) selected students" at bounding box center [301, 51] width 46 height 9
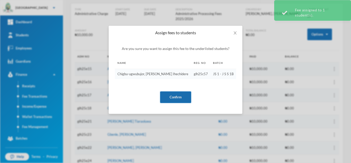
click at [176, 97] on button "Confirm" at bounding box center [175, 97] width 31 height 12
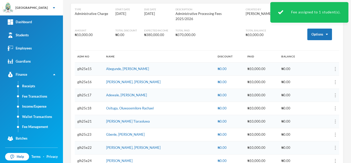
click at [44, 127] on link "Fee Management" at bounding box center [40, 126] width 45 height 10
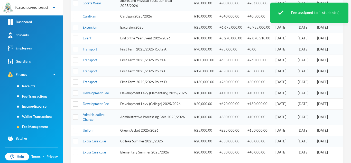
scroll to position [174, 0]
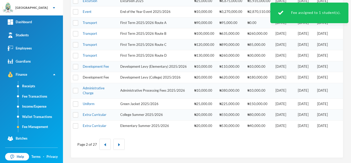
click at [98, 77] on link "Development Fee" at bounding box center [96, 77] width 26 height 4
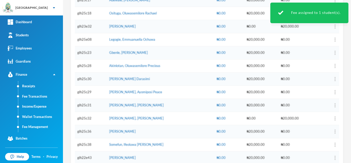
scroll to position [32, 0]
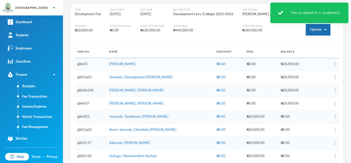
click at [307, 28] on button "Options" at bounding box center [318, 30] width 25 height 12
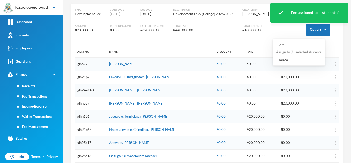
click at [301, 52] on button "Assign to ( 1 ) selected students" at bounding box center [298, 51] width 46 height 9
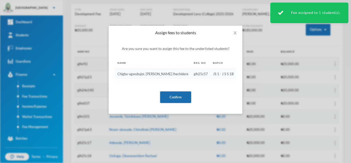
click at [166, 96] on button "Confirm" at bounding box center [175, 97] width 31 height 12
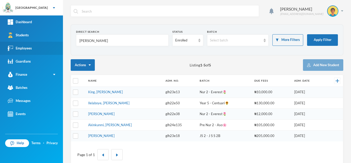
drag, startPoint x: 91, startPoint y: 41, endPoint x: 47, endPoint y: 42, distance: 44.2
click at [47, 42] on div "Greenland Hall Your Bluebic Account Greenland Hall Add a New School Dashboard S…" at bounding box center [175, 81] width 351 height 163
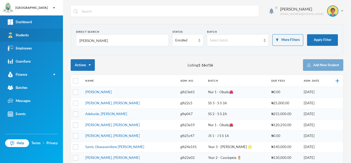
drag, startPoint x: 91, startPoint y: 40, endPoint x: 49, endPoint y: 38, distance: 41.6
click at [49, 38] on div "Greenland Hall Your Bluebic Account Greenland Hall Add a New School Dashboard S…" at bounding box center [175, 81] width 351 height 163
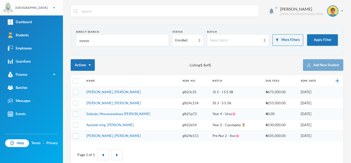
type input "oyoyo"
click at [114, 92] on link "[PERSON_NAME], [PERSON_NAME]" at bounding box center [113, 92] width 54 height 4
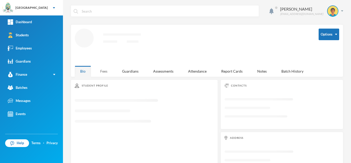
click at [97, 68] on div "Fees" at bounding box center [104, 70] width 18 height 11
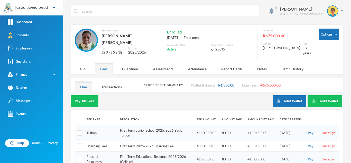
scroll to position [53, 0]
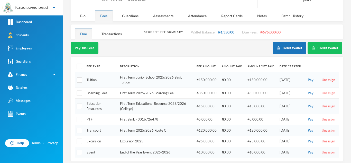
click at [325, 90] on button "Unassign" at bounding box center [328, 93] width 16 height 6
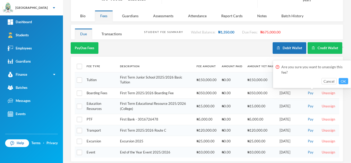
click at [341, 81] on button "OK" at bounding box center [342, 81] width 9 height 6
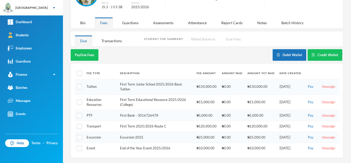
scroll to position [42, 0]
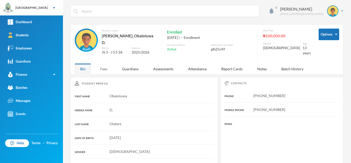
click at [103, 65] on div "Fees" at bounding box center [104, 68] width 18 height 11
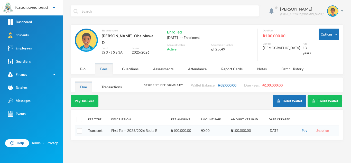
click at [317, 128] on button "Unassign" at bounding box center [322, 131] width 16 height 6
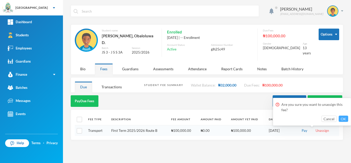
click at [345, 118] on button "OK" at bounding box center [342, 118] width 9 height 6
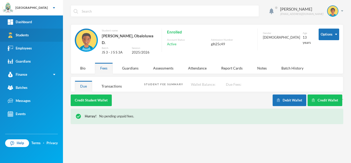
click at [43, 33] on link "Students" at bounding box center [31, 34] width 63 height 13
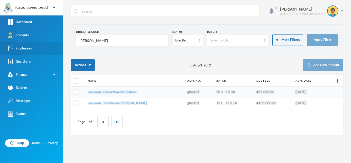
drag, startPoint x: 100, startPoint y: 40, endPoint x: 0, endPoint y: 45, distance: 99.7
click at [6, 44] on div "Greenland Hall Your Bluebic Account Greenland Hall Add a New School Dashboard S…" at bounding box center [175, 81] width 351 height 163
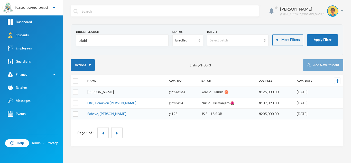
type input "alabi"
click at [108, 90] on link "Alabi, Marvin Zion" at bounding box center [100, 92] width 26 height 4
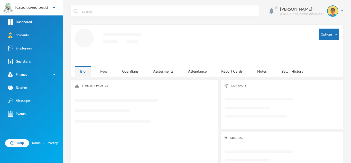
click at [104, 70] on div "Fees" at bounding box center [104, 70] width 18 height 11
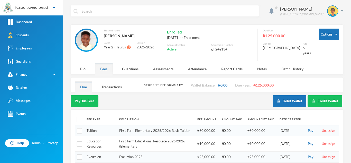
scroll to position [16, 0]
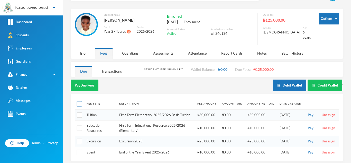
click at [82, 101] on input "checkbox" at bounding box center [79, 103] width 5 height 5
checkbox input "true"
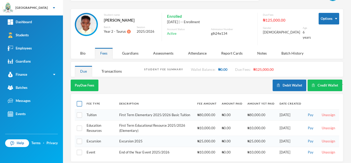
checkbox input "true"
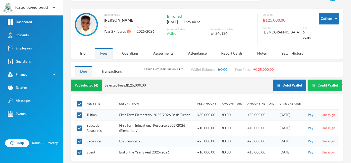
click at [93, 80] on button "Pay Selected (4)" at bounding box center [87, 85] width 32 height 12
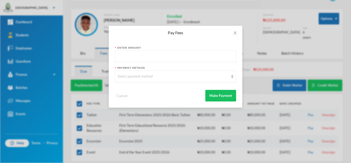
click at [180, 56] on input "text" at bounding box center [176, 57] width 116 height 12
type input "90000"
click at [165, 76] on div "Select payment method" at bounding box center [173, 76] width 111 height 5
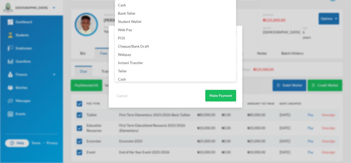
scroll to position [60, 0]
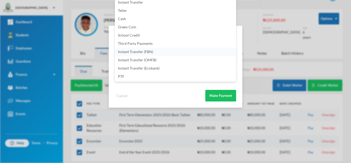
click at [153, 51] on li "Instant Transfer (FBN)" at bounding box center [175, 51] width 121 height 8
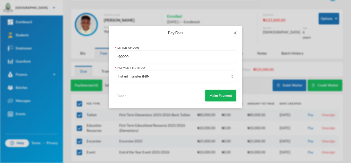
click at [216, 99] on button "Make Payment" at bounding box center [220, 96] width 31 height 12
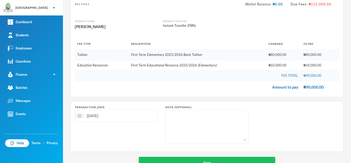
scroll to position [54, 0]
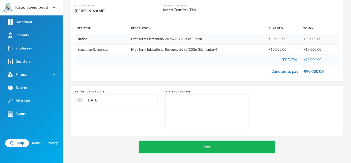
click at [212, 146] on button "Save" at bounding box center [207, 147] width 136 height 12
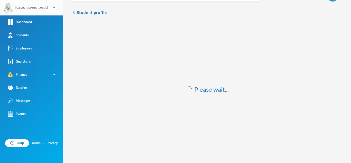
scroll to position [15, 0]
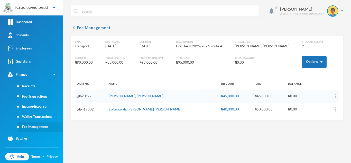
click at [35, 124] on link "Fee Management" at bounding box center [40, 126] width 45 height 10
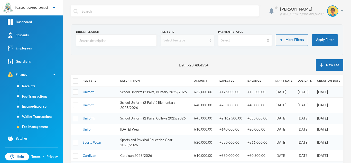
click at [190, 41] on div "Select fee type" at bounding box center [184, 40] width 43 height 5
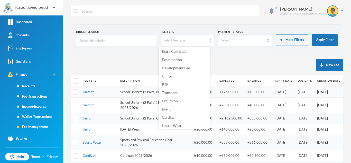
scroll to position [44, 0]
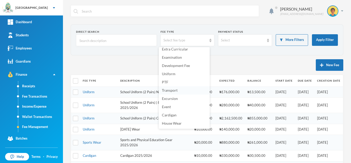
click at [186, 88] on li "Transport" at bounding box center [184, 90] width 51 height 8
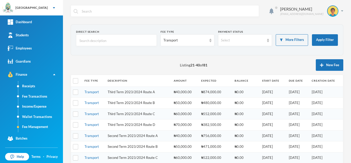
scroll to position [174, 0]
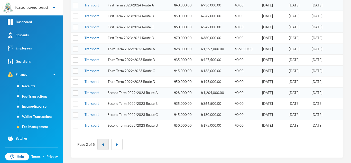
click at [102, 141] on button "button" at bounding box center [102, 143] width 11 height 11
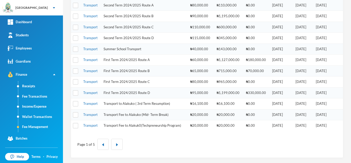
scroll to position [0, 0]
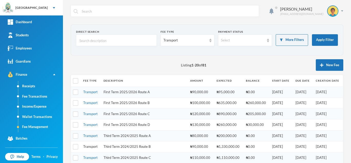
click at [87, 146] on link "Transport" at bounding box center [90, 146] width 14 height 4
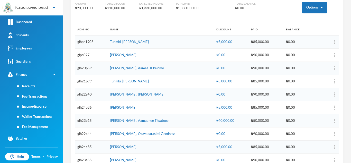
scroll to position [60, 0]
